Goal: Task Accomplishment & Management: Manage account settings

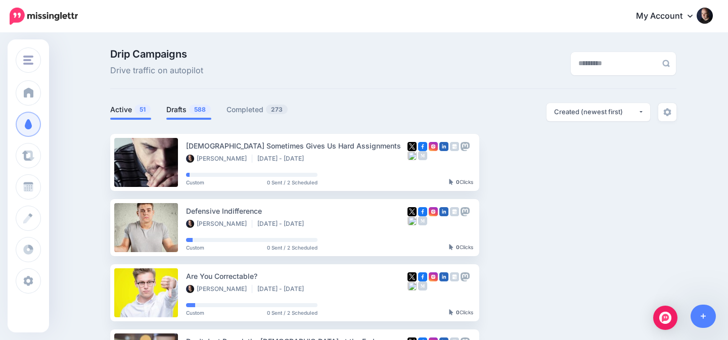
click at [171, 107] on link "Drafts 588" at bounding box center [188, 110] width 45 height 12
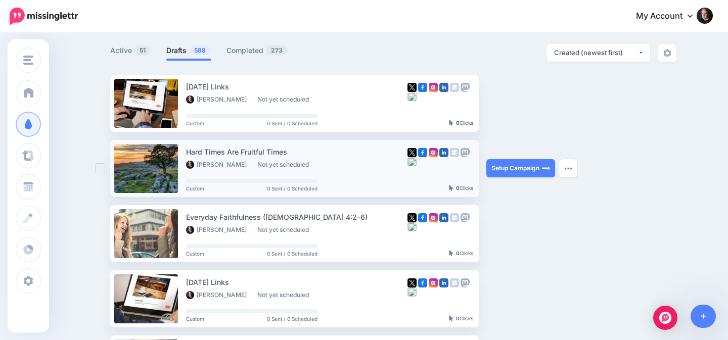
scroll to position [111, 0]
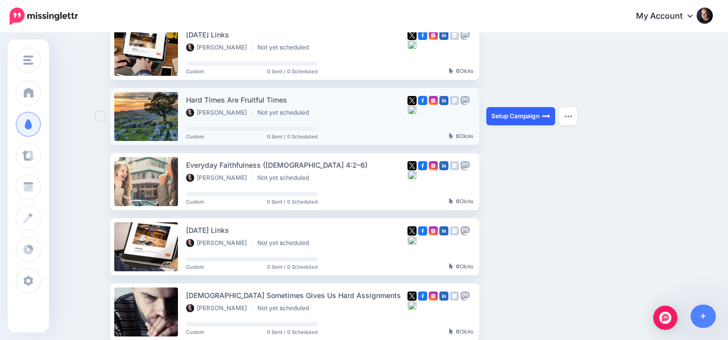
click at [520, 114] on link "Setup Campaign" at bounding box center [520, 116] width 69 height 18
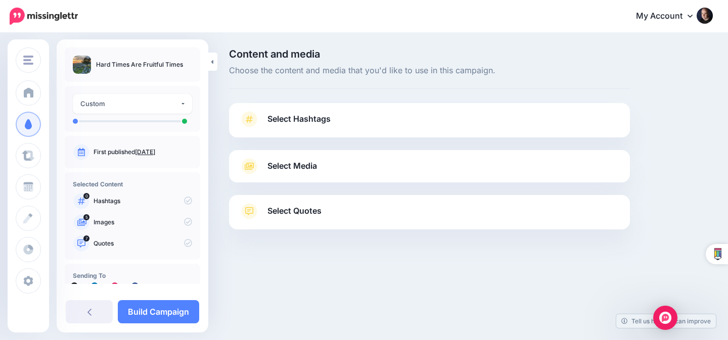
click at [325, 173] on link "Select Media" at bounding box center [429, 166] width 380 height 16
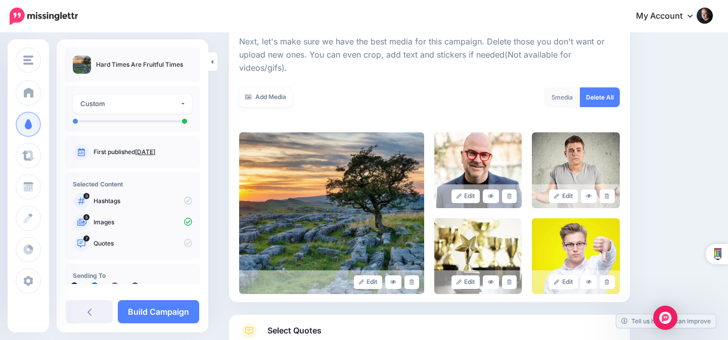
scroll to position [171, 0]
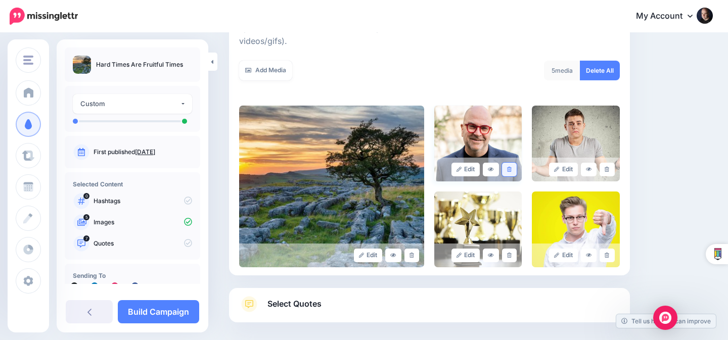
click at [508, 163] on link at bounding box center [509, 170] width 15 height 14
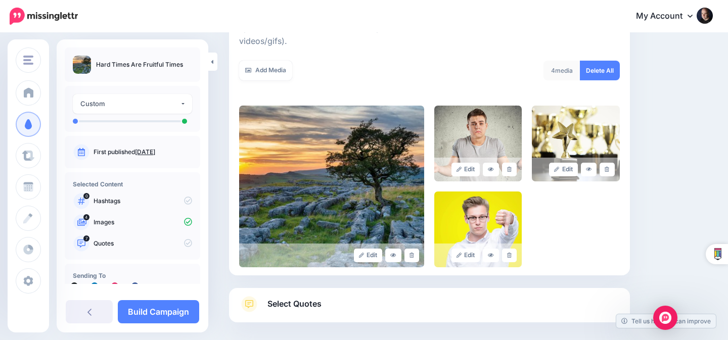
click at [508, 163] on link at bounding box center [509, 170] width 15 height 14
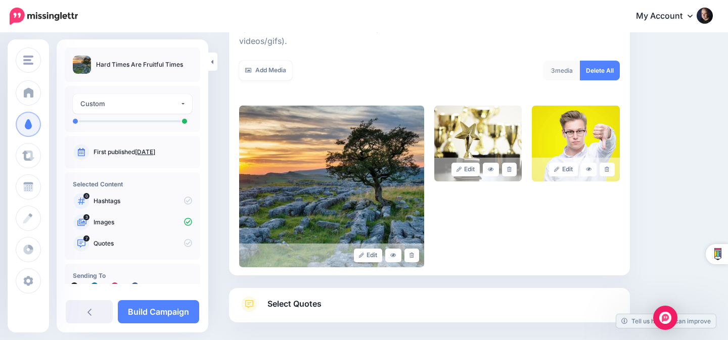
click at [508, 163] on link at bounding box center [509, 170] width 15 height 14
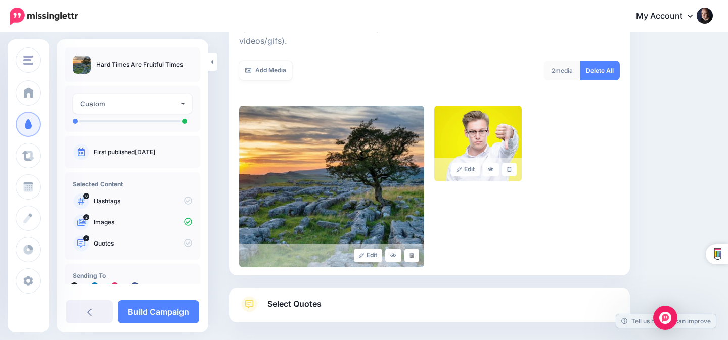
click at [508, 163] on link at bounding box center [509, 170] width 15 height 14
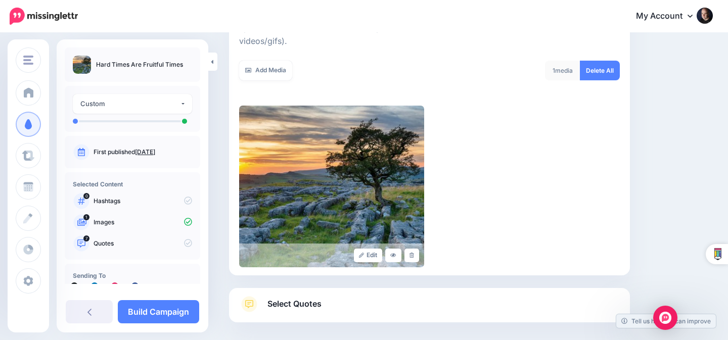
click at [353, 296] on link "Select Quotes" at bounding box center [429, 309] width 380 height 26
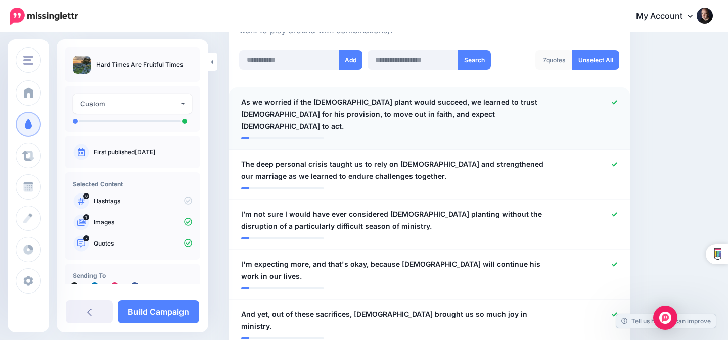
scroll to position [282, 0]
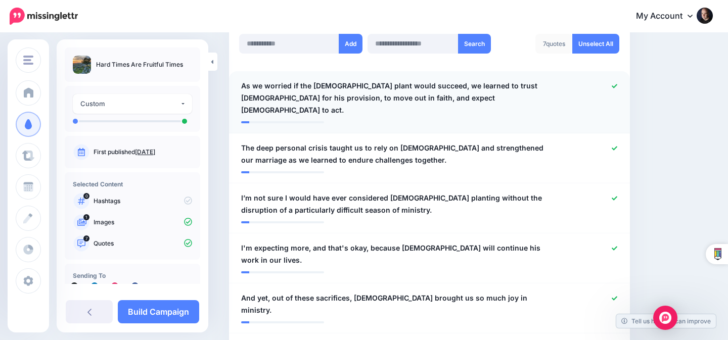
click at [613, 83] on icon at bounding box center [614, 86] width 6 height 6
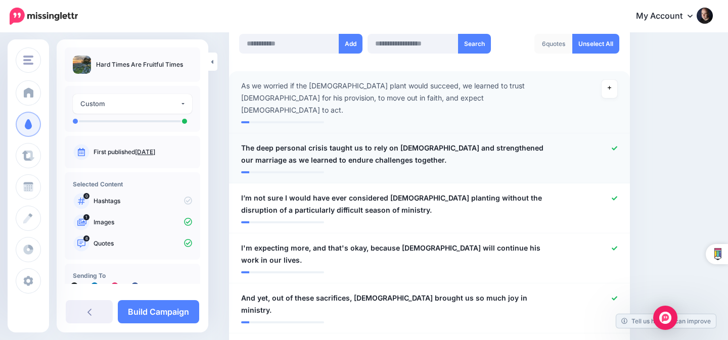
click at [610, 142] on div at bounding box center [591, 154] width 65 height 24
click at [616, 146] on icon at bounding box center [614, 149] width 6 height 6
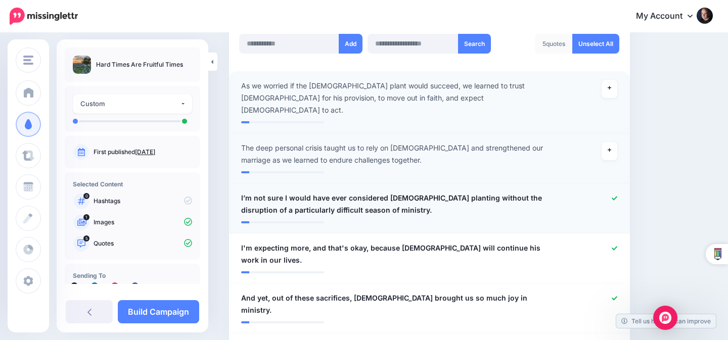
click at [611, 196] on icon at bounding box center [614, 199] width 6 height 6
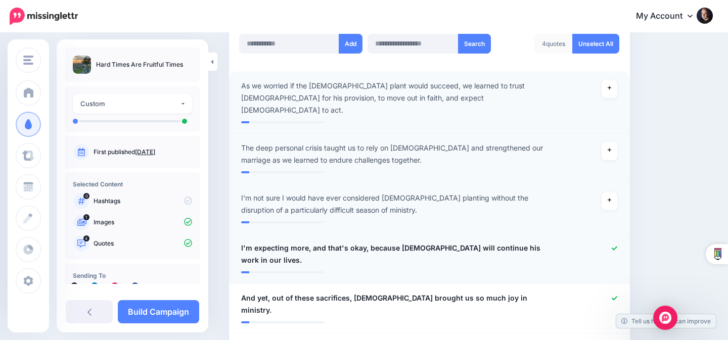
click at [611, 242] on div at bounding box center [591, 254] width 65 height 24
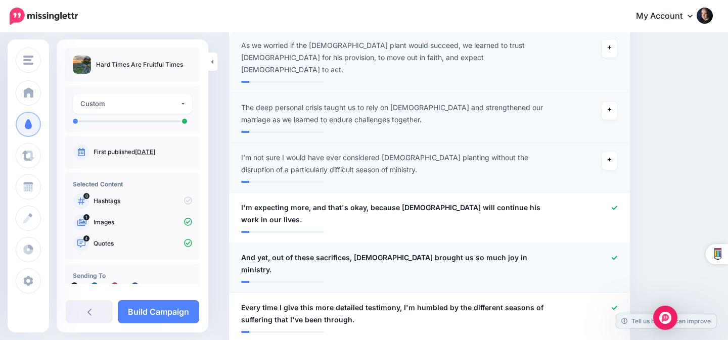
scroll to position [329, 0]
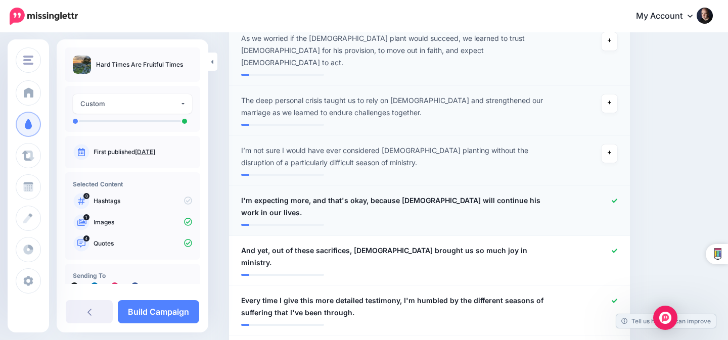
click at [615, 198] on icon at bounding box center [614, 201] width 6 height 6
click at [611, 245] on div at bounding box center [591, 257] width 65 height 24
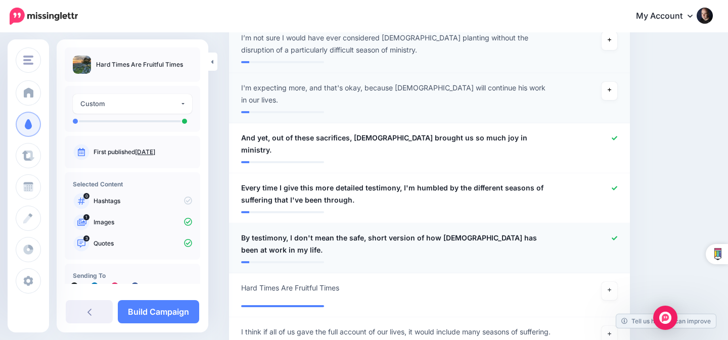
scroll to position [443, 0]
click at [613, 234] on icon at bounding box center [614, 237] width 6 height 6
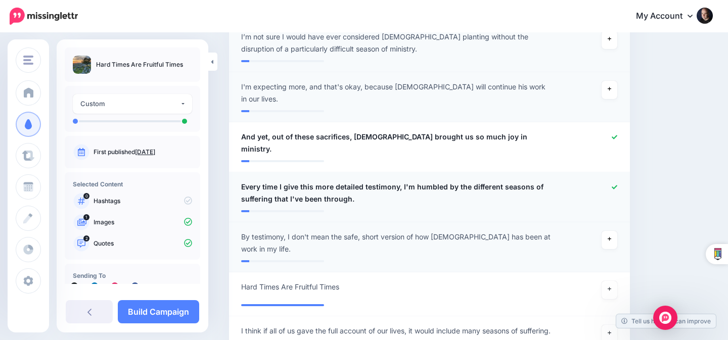
click at [615, 181] on div at bounding box center [591, 193] width 65 height 24
click at [614, 184] on icon at bounding box center [614, 187] width 6 height 6
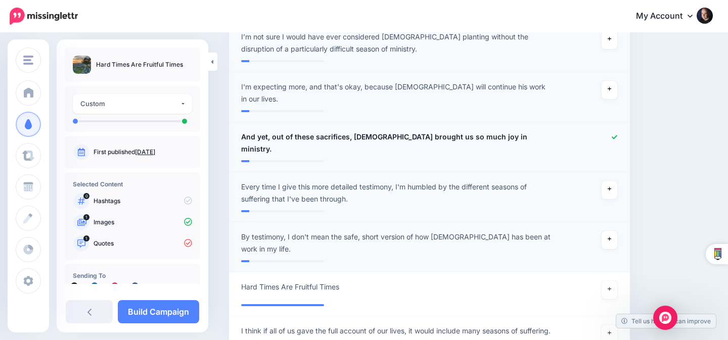
click at [615, 135] on icon at bounding box center [614, 137] width 6 height 4
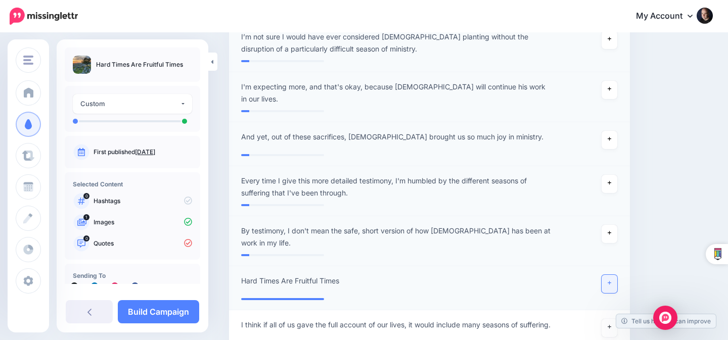
click at [610, 280] on icon at bounding box center [609, 283] width 4 height 6
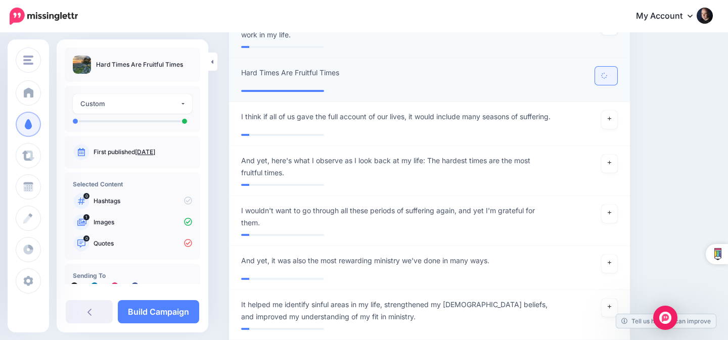
scroll to position [681, 0]
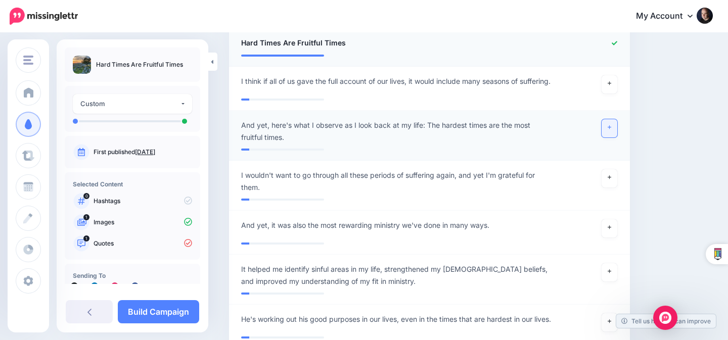
click at [608, 125] on icon at bounding box center [609, 128] width 4 height 6
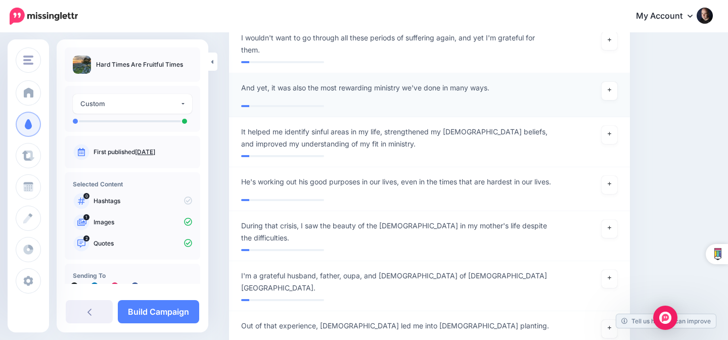
scroll to position [820, 0]
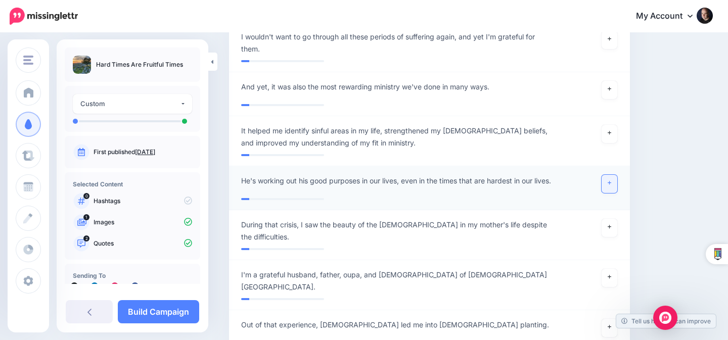
click at [615, 175] on link at bounding box center [609, 184] width 16 height 18
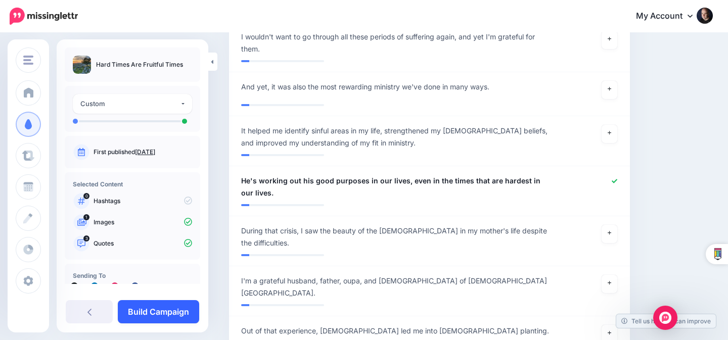
click at [151, 310] on link "Build Campaign" at bounding box center [158, 311] width 81 height 23
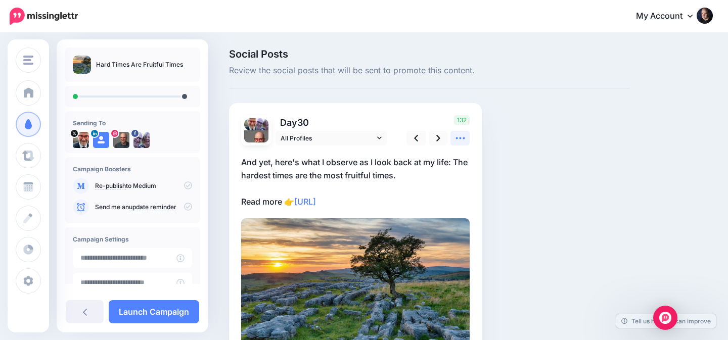
click at [459, 137] on icon at bounding box center [460, 138] width 11 height 11
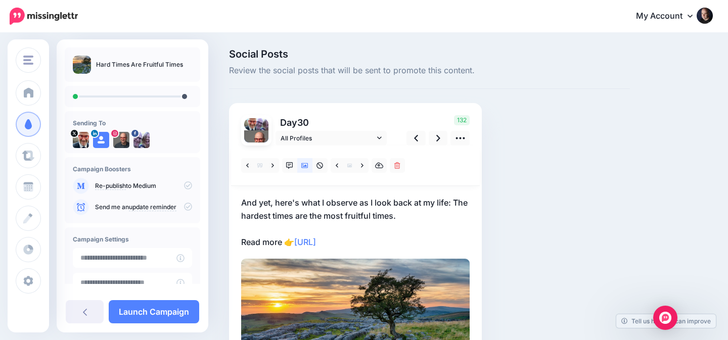
click at [282, 201] on p "And yet, here's what I observe as I look back at my life: The hardest times are…" at bounding box center [355, 222] width 228 height 53
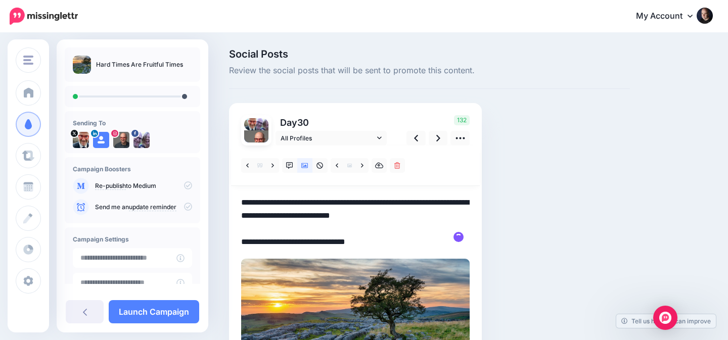
click at [279, 202] on textarea "**********" at bounding box center [355, 222] width 228 height 53
type textarea "**********"
click at [437, 138] on icon at bounding box center [438, 138] width 4 height 11
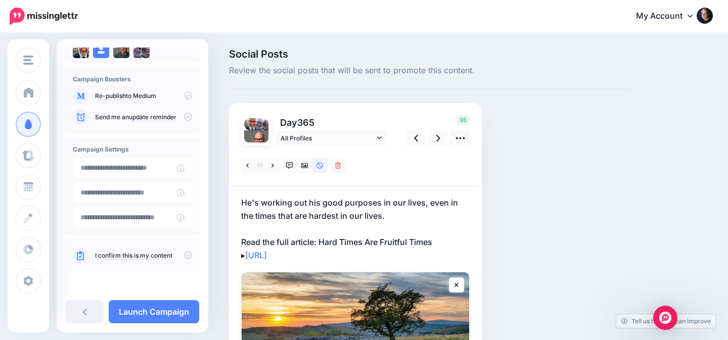
scroll to position [90, 0]
click at [184, 253] on icon at bounding box center [188, 255] width 8 height 8
click at [166, 310] on link "Launch Campaign" at bounding box center [154, 311] width 90 height 23
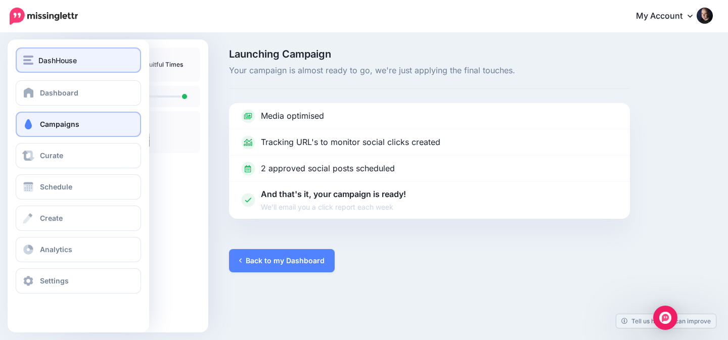
click at [34, 61] on div "DashHouse" at bounding box center [78, 61] width 110 height 12
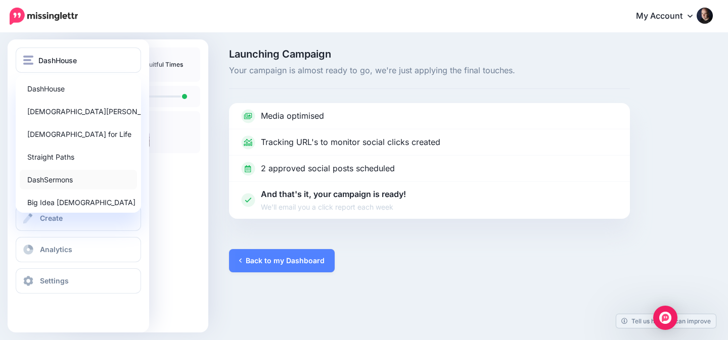
click at [60, 179] on link "DashSermons" at bounding box center [78, 180] width 117 height 20
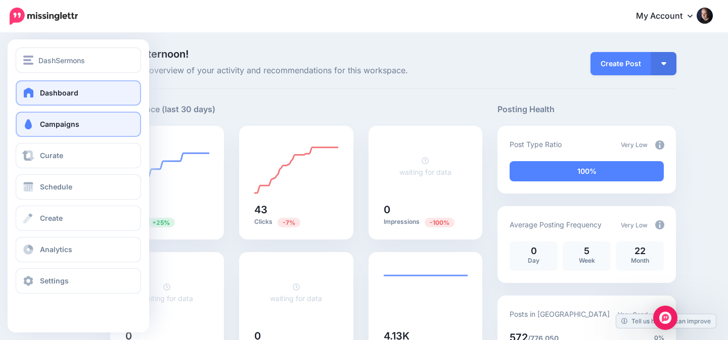
click at [34, 124] on span at bounding box center [28, 124] width 13 height 10
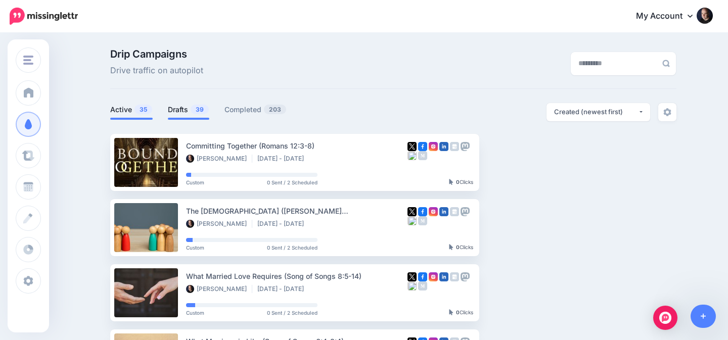
click at [174, 108] on link "Drafts 39" at bounding box center [188, 110] width 41 height 12
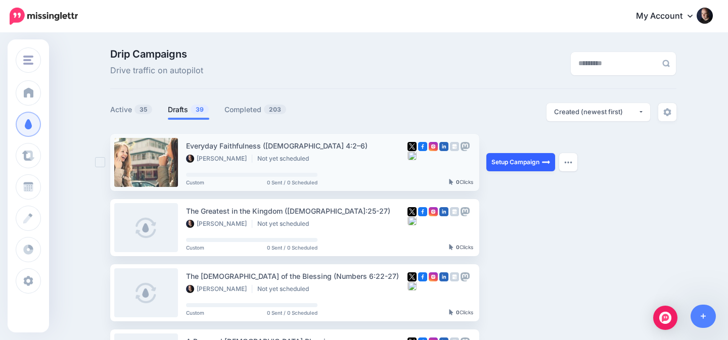
click at [525, 162] on link "Setup Campaign" at bounding box center [520, 162] width 69 height 18
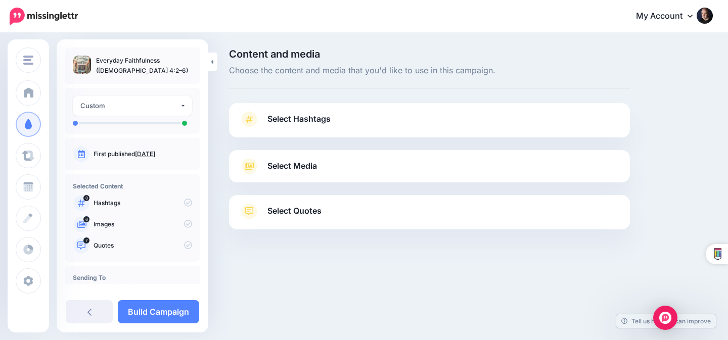
click at [315, 169] on span "Select Media" at bounding box center [292, 166] width 50 height 14
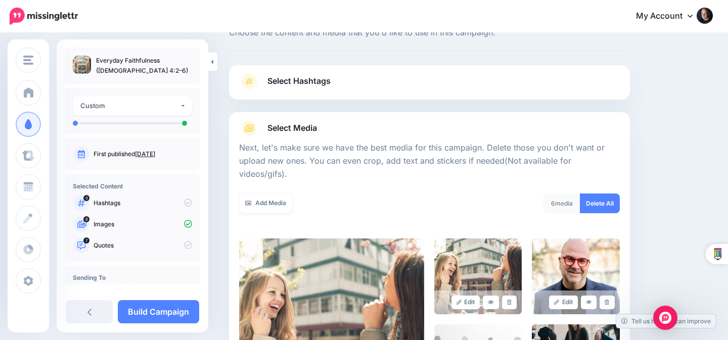
scroll to position [155, 0]
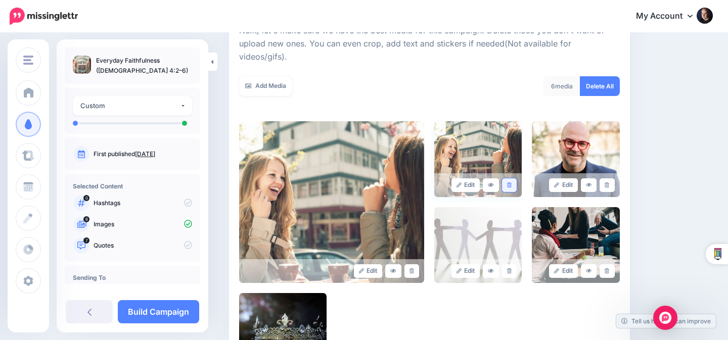
click at [512, 178] on link at bounding box center [509, 185] width 15 height 14
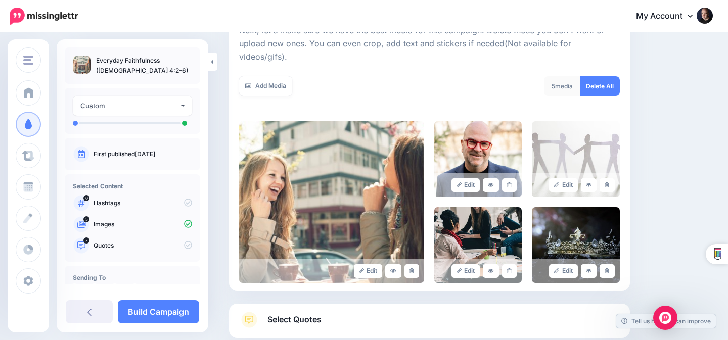
click at [512, 178] on link at bounding box center [509, 185] width 15 height 14
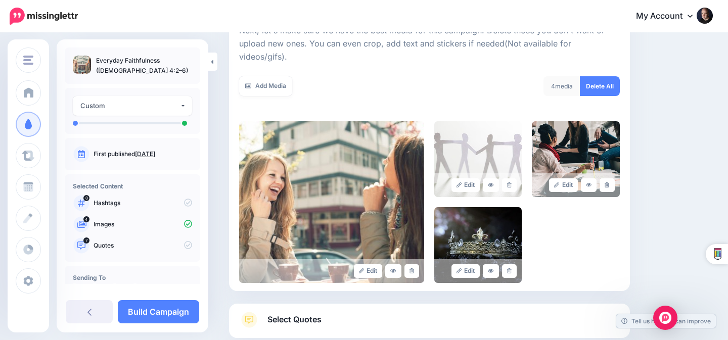
click at [512, 178] on link at bounding box center [509, 185] width 15 height 14
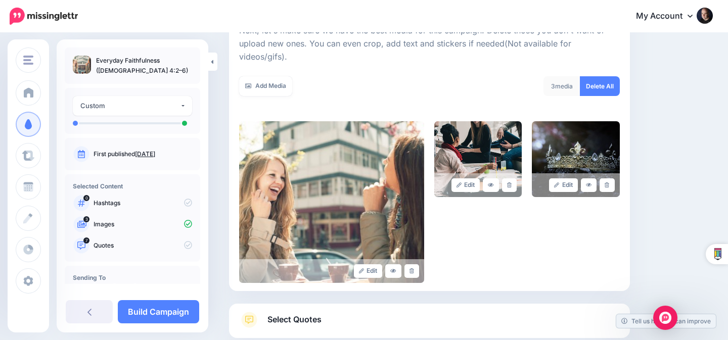
click at [512, 178] on link at bounding box center [509, 185] width 15 height 14
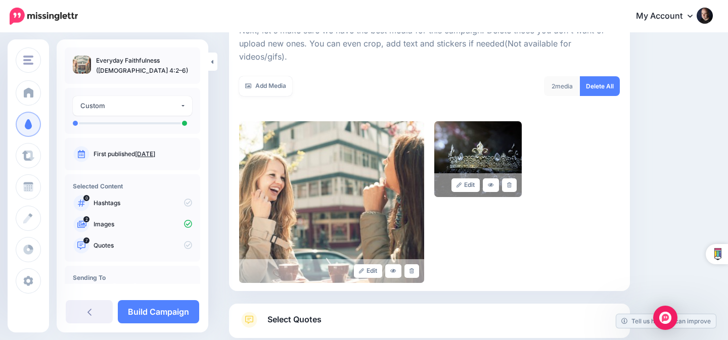
click at [512, 178] on link at bounding box center [509, 185] width 15 height 14
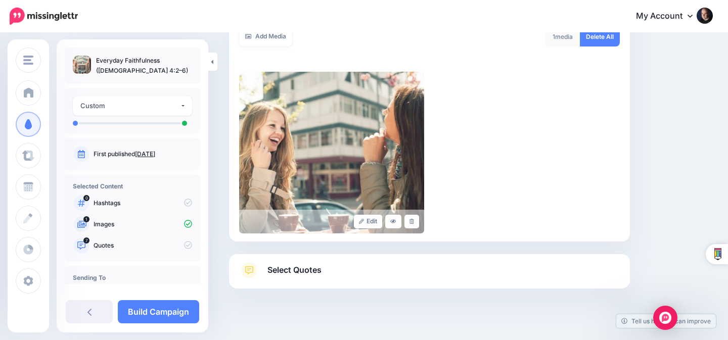
scroll to position [204, 0]
click at [396, 263] on link "Select Quotes" at bounding box center [429, 276] width 380 height 26
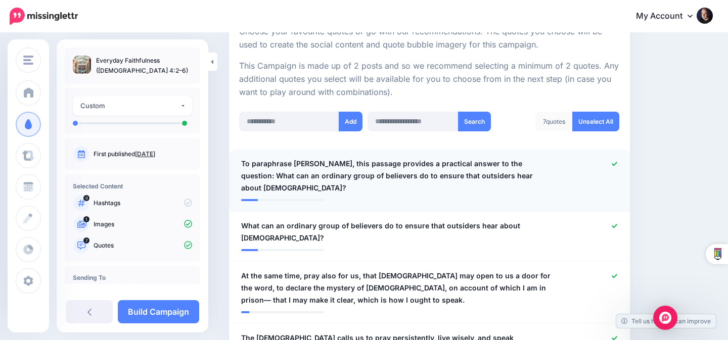
click at [612, 161] on icon at bounding box center [614, 164] width 6 height 6
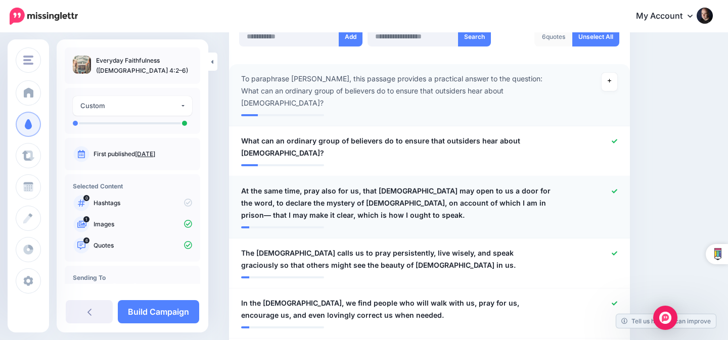
scroll to position [311, 0]
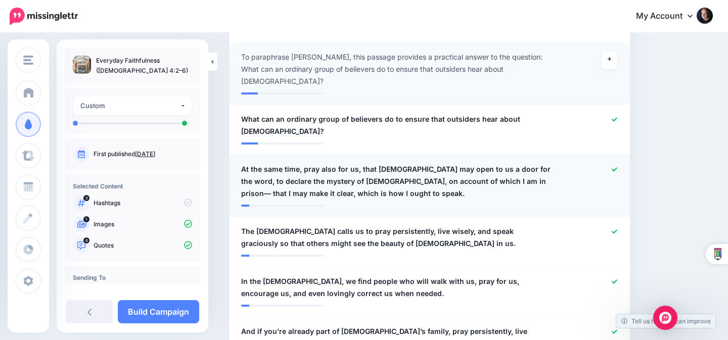
click at [611, 163] on div at bounding box center [591, 181] width 65 height 36
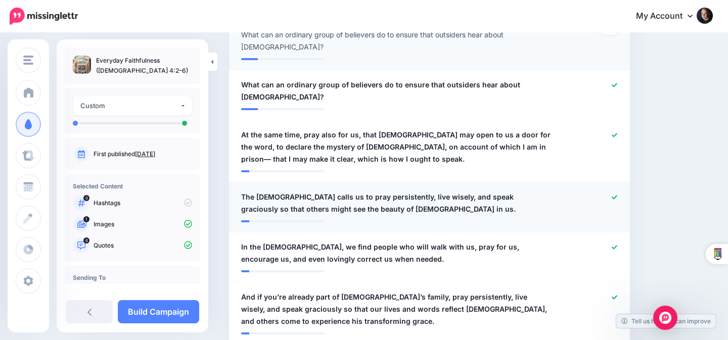
scroll to position [396, 0]
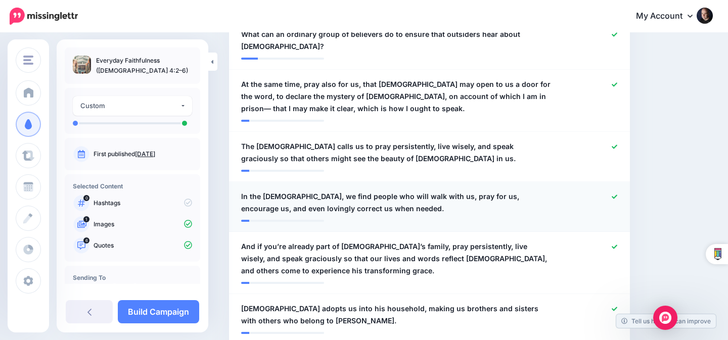
click at [614, 191] on div at bounding box center [591, 203] width 65 height 24
click at [613, 245] on icon at bounding box center [614, 247] width 6 height 4
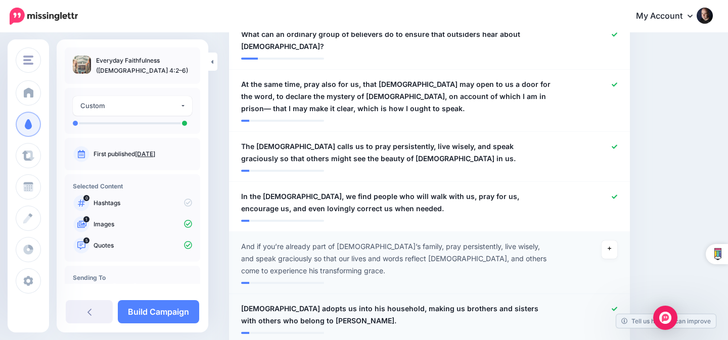
click at [616, 307] on icon at bounding box center [614, 309] width 6 height 4
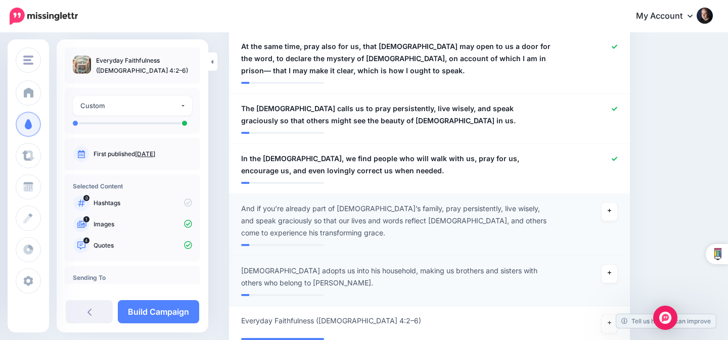
scroll to position [436, 0]
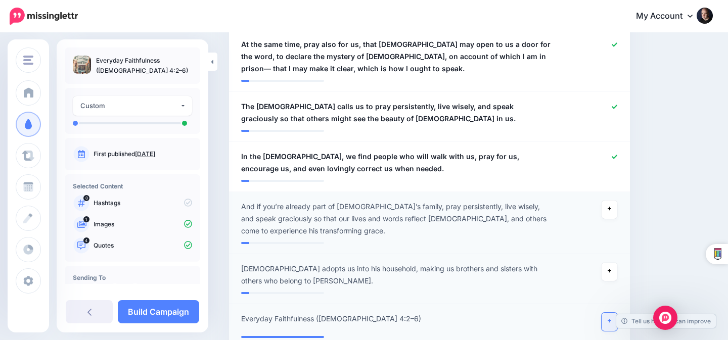
click at [612, 313] on link at bounding box center [609, 322] width 16 height 18
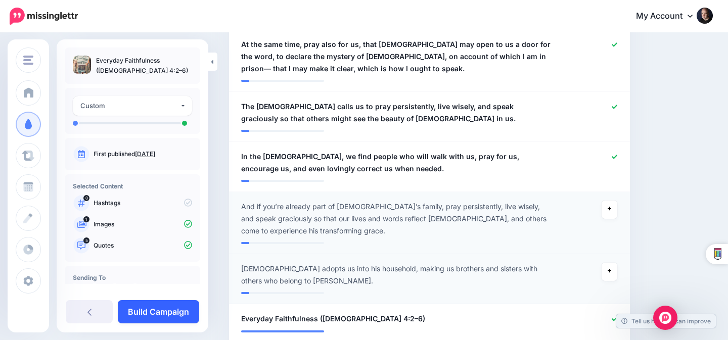
click at [174, 310] on link "Build Campaign" at bounding box center [158, 311] width 81 height 23
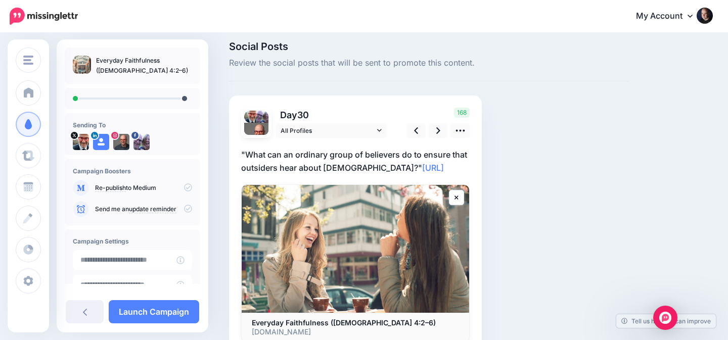
scroll to position [13, 0]
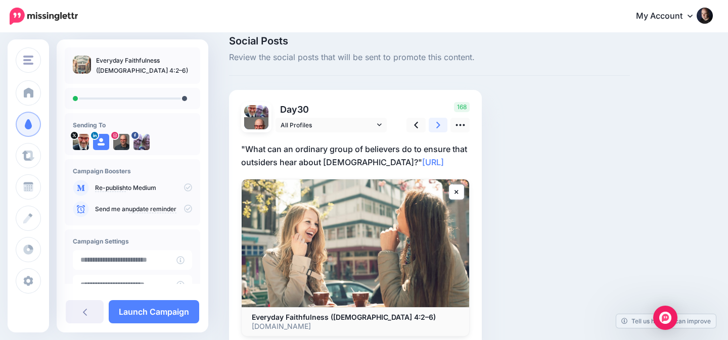
click at [436, 124] on icon at bounding box center [438, 125] width 4 height 11
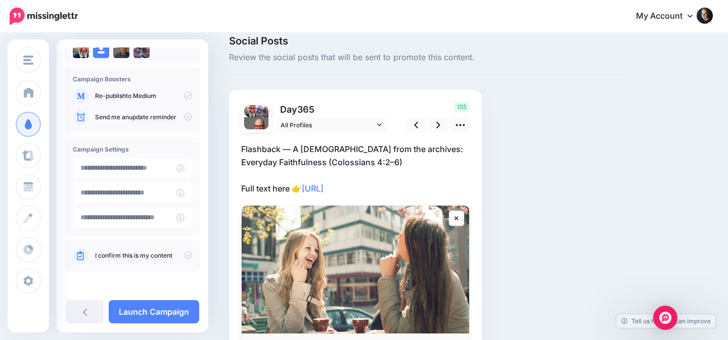
scroll to position [92, 0]
click at [177, 255] on p "I confirm this is my content" at bounding box center [143, 255] width 97 height 9
click at [184, 254] on icon at bounding box center [188, 255] width 8 height 8
click at [162, 314] on link "Launch Campaign" at bounding box center [154, 311] width 90 height 23
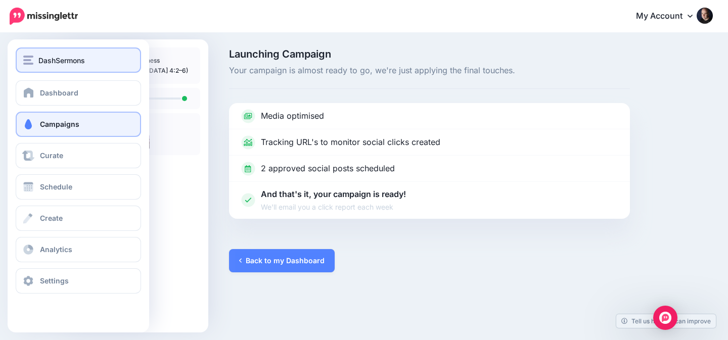
click at [35, 59] on div "DashSermons" at bounding box center [78, 61] width 110 height 12
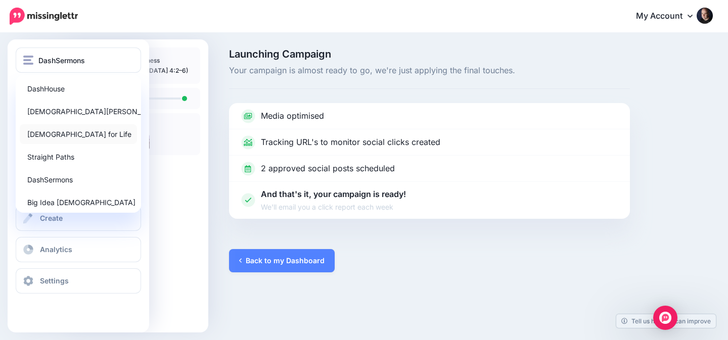
click at [64, 131] on link "[DEMOGRAPHIC_DATA] for Life" at bounding box center [78, 134] width 117 height 20
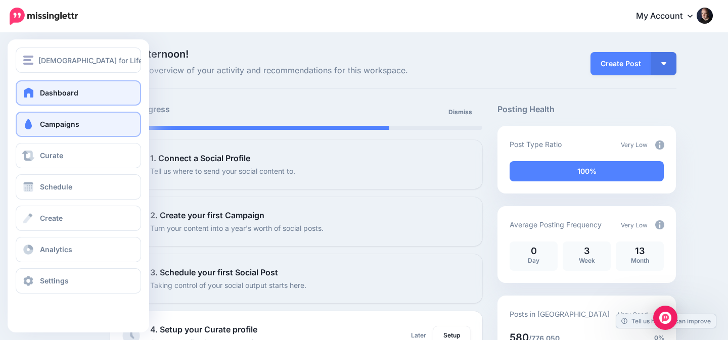
click at [87, 118] on link "Campaigns" at bounding box center [78, 124] width 125 height 25
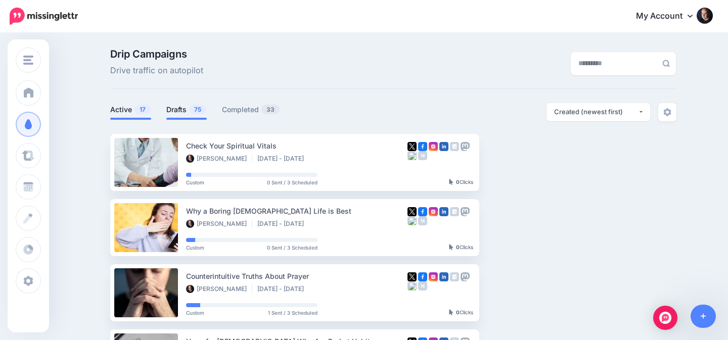
click at [174, 110] on link "Drafts 75" at bounding box center [186, 110] width 40 height 12
